Goal: Navigation & Orientation: Find specific page/section

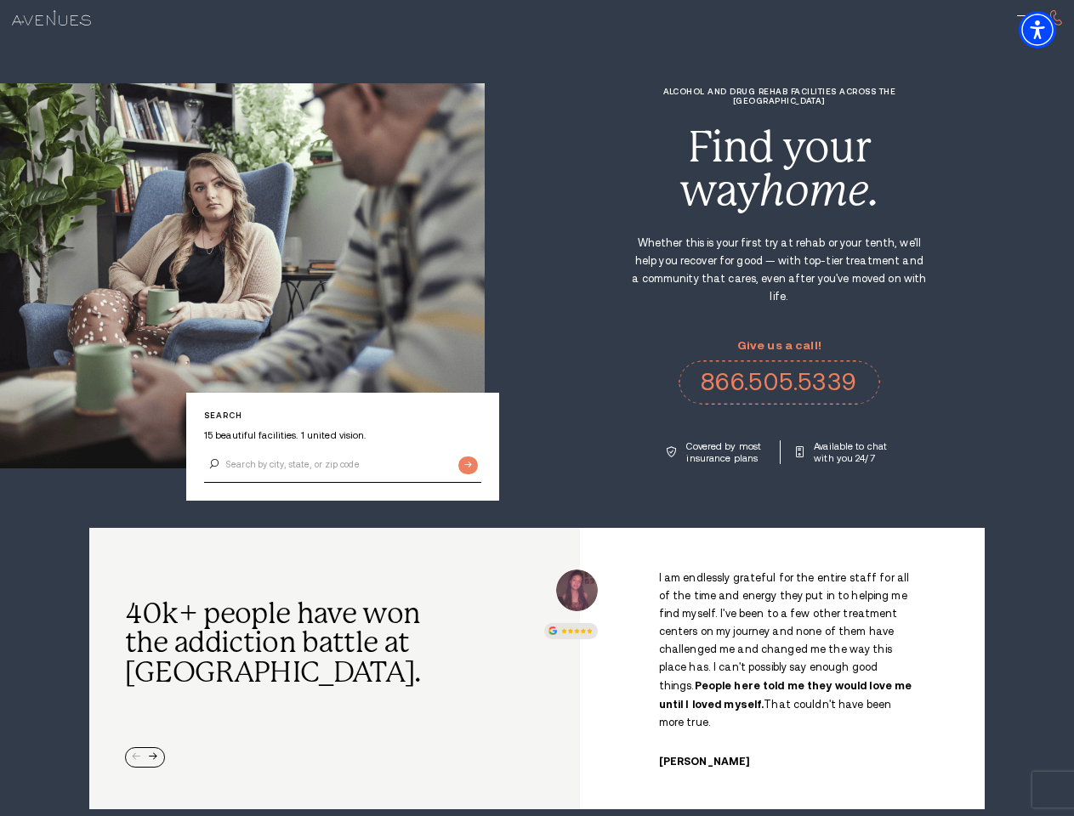
click at [536, 408] on div "Alcohol and Drug Rehab Facilities across the [GEOGRAPHIC_DATA] Find your way ho…" at bounding box center [779, 275] width 589 height 377
click at [1052, 30] on img "Accessibility Menu" at bounding box center [1036, 29] width 37 height 37
